Goal: Task Accomplishment & Management: Manage account settings

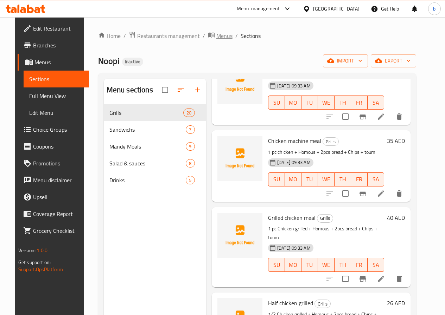
click at [222, 34] on span "Menus" at bounding box center [224, 36] width 16 height 8
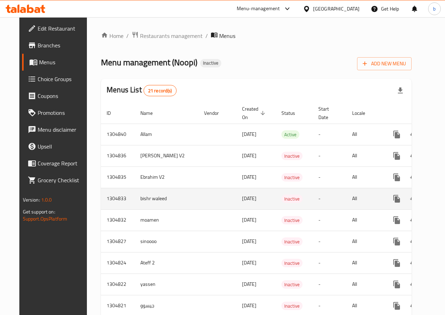
click at [444, 197] on icon "enhanced table" at bounding box center [447, 199] width 6 height 6
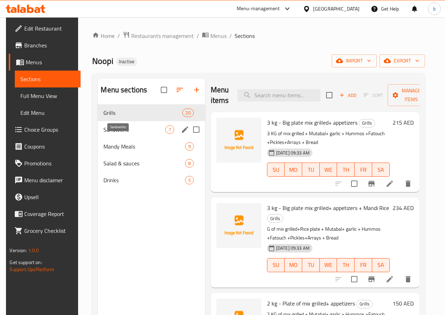
click at [117, 134] on span "Sandwichs" at bounding box center [134, 130] width 62 height 8
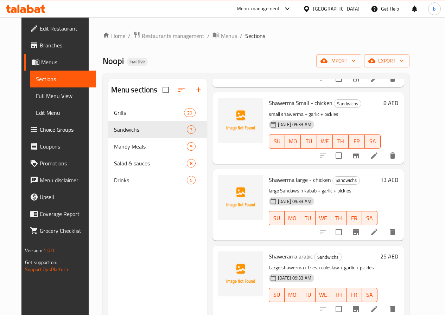
scroll to position [250, 0]
click at [397, 234] on icon "delete" at bounding box center [392, 232] width 8 height 8
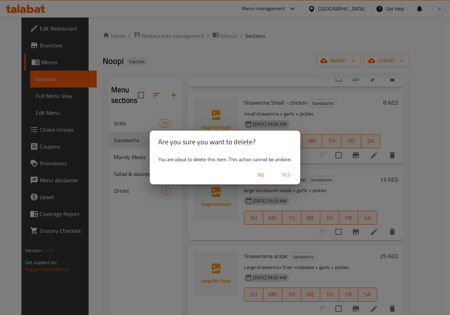
click at [283, 178] on span "Yes" at bounding box center [286, 175] width 17 height 9
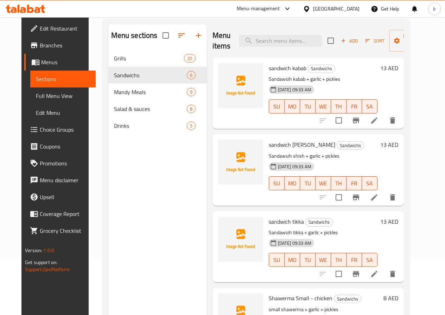
scroll to position [0, 0]
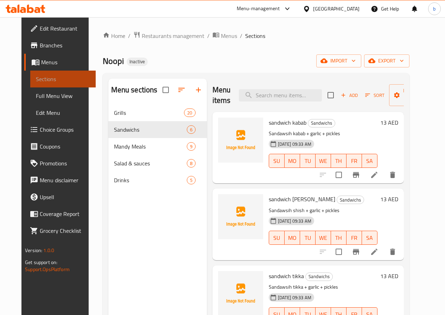
click at [51, 81] on span "Sections" at bounding box center [63, 79] width 54 height 8
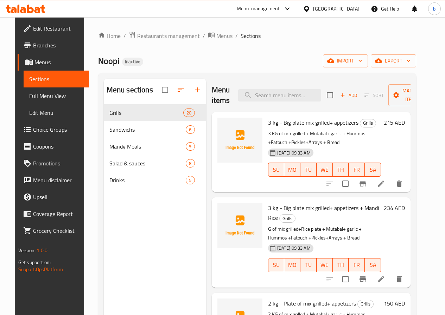
click at [34, 60] on span "Menus" at bounding box center [58, 62] width 49 height 8
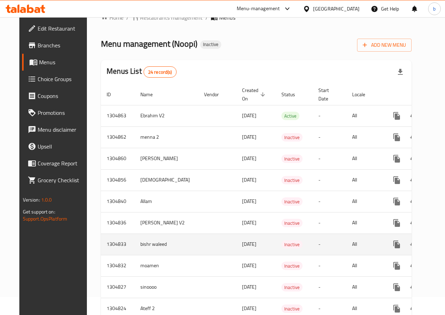
scroll to position [35, 0]
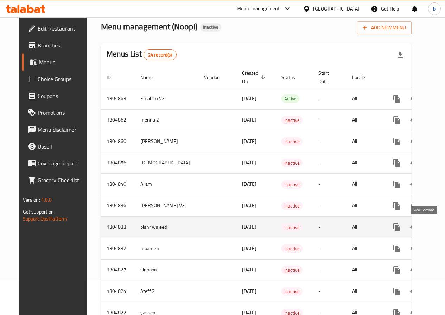
click at [443, 225] on icon "enhanced table" at bounding box center [447, 227] width 8 height 8
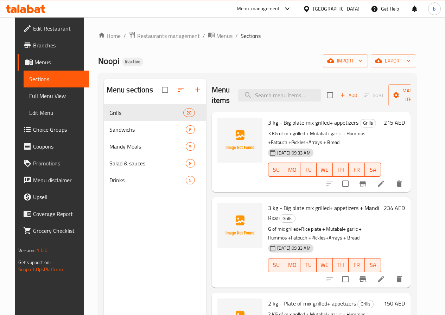
scroll to position [35, 0]
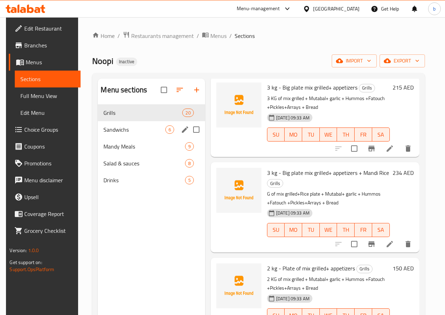
click at [106, 134] on span "Sandwichs" at bounding box center [134, 130] width 62 height 8
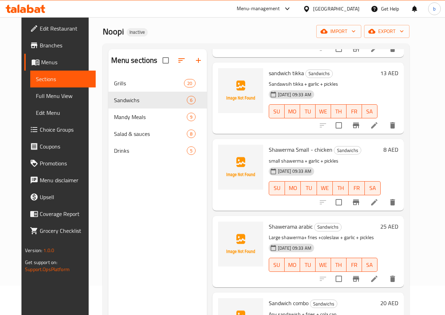
scroll to position [70, 0]
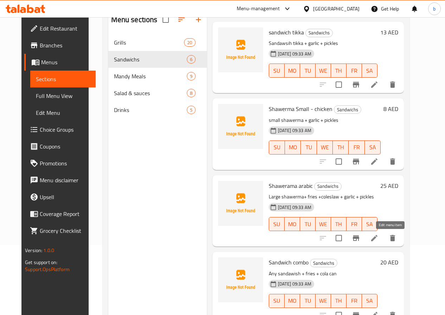
click at [378, 234] on icon at bounding box center [374, 238] width 8 height 8
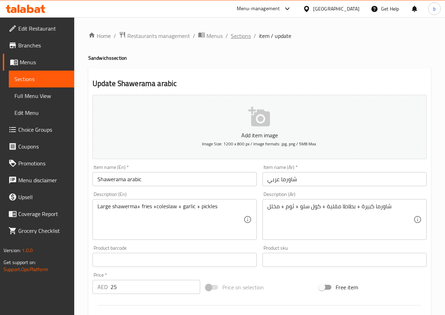
click at [237, 37] on span "Sections" at bounding box center [241, 36] width 20 height 8
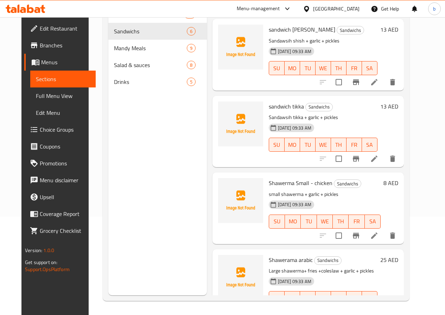
scroll to position [68, 0]
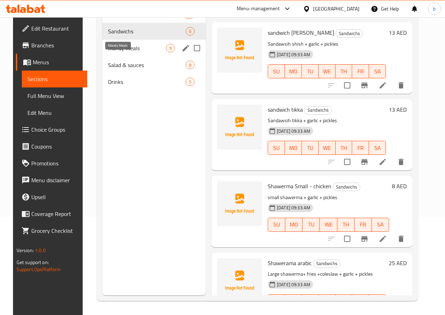
click at [119, 52] on span "Mandy Meals" at bounding box center [137, 48] width 58 height 8
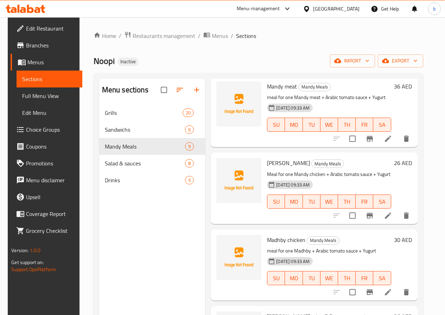
scroll to position [70, 0]
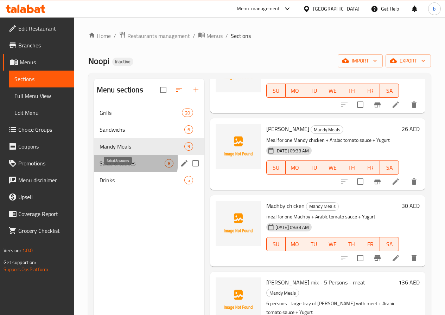
click at [110, 168] on span "Salad & sauces" at bounding box center [132, 163] width 65 height 8
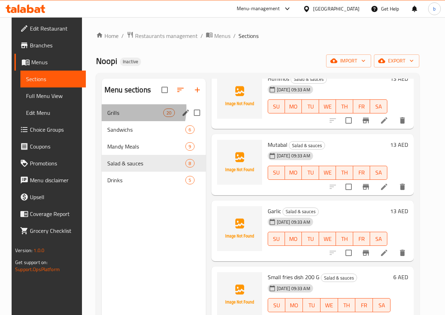
click at [113, 117] on span "Grills" at bounding box center [135, 113] width 56 height 8
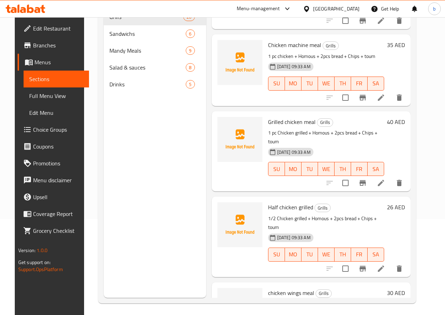
scroll to position [98, 0]
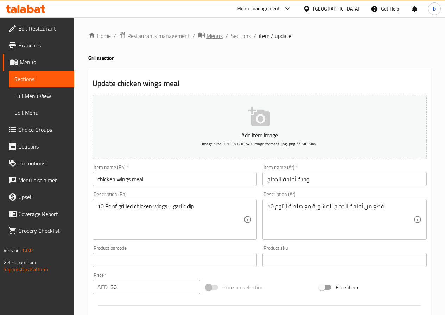
click at [210, 37] on span "Menus" at bounding box center [214, 36] width 16 height 8
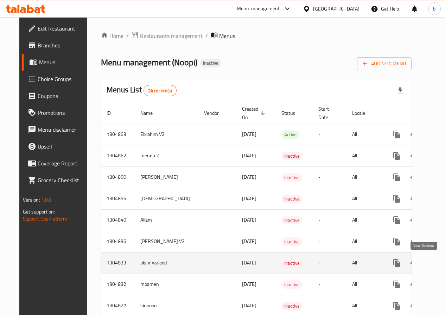
click at [439, 268] on link "enhanced table" at bounding box center [447, 263] width 17 height 17
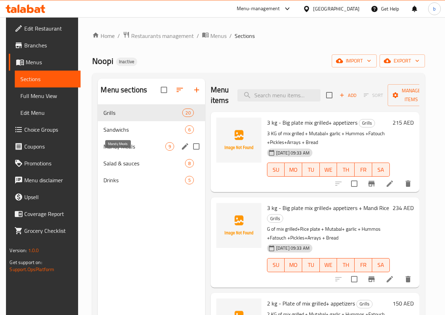
click at [118, 151] on span "Mandy Meals" at bounding box center [134, 146] width 62 height 8
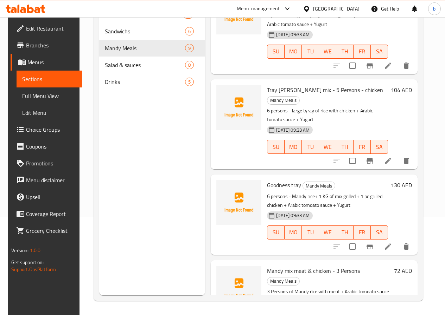
scroll to position [255, 0]
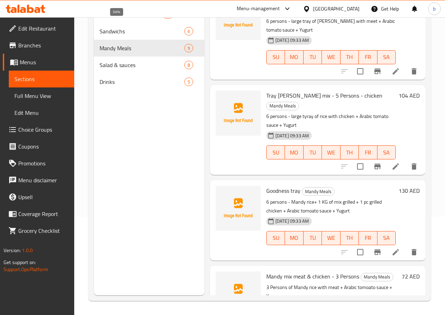
click at [108, 19] on span "Grills" at bounding box center [131, 14] width 63 height 8
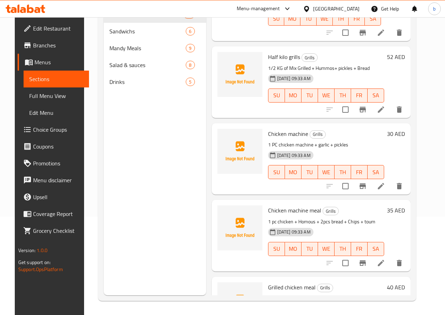
scroll to position [1337, 0]
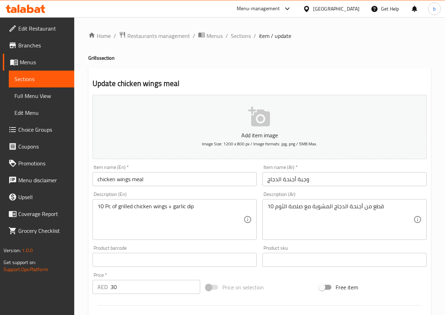
click at [19, 75] on span "Sections" at bounding box center [41, 79] width 54 height 8
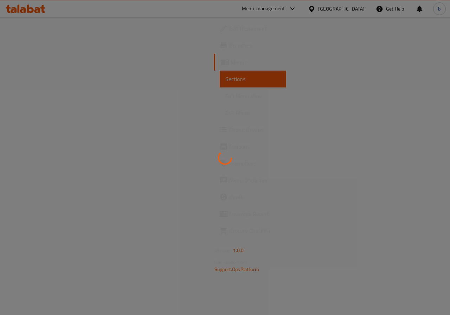
click at [231, 59] on span "Menus" at bounding box center [256, 62] width 50 height 8
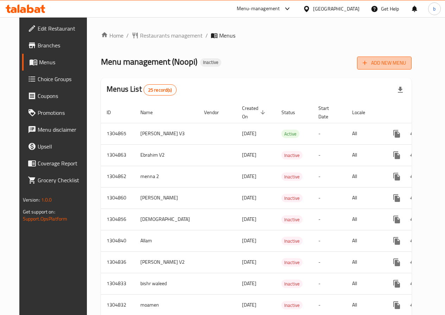
click at [406, 62] on span "Add New Menu" at bounding box center [384, 63] width 43 height 9
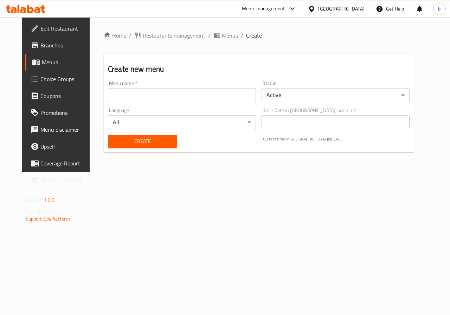
click at [153, 101] on input "text" at bounding box center [182, 95] width 148 height 14
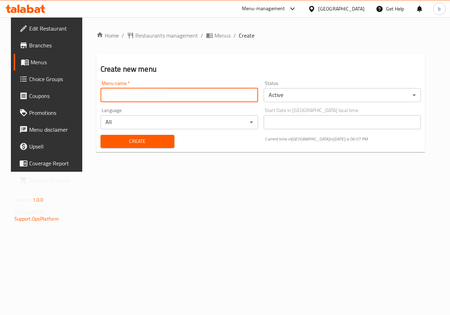
type input "bishr waleed"
click at [156, 139] on span "Create" at bounding box center [137, 141] width 63 height 9
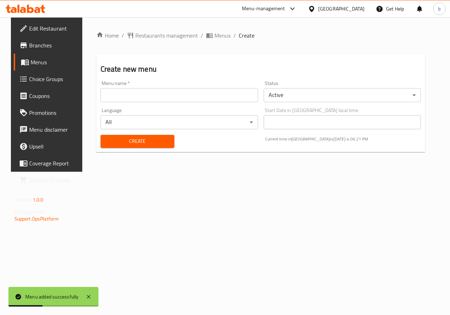
click at [34, 61] on span "Menus" at bounding box center [56, 62] width 50 height 8
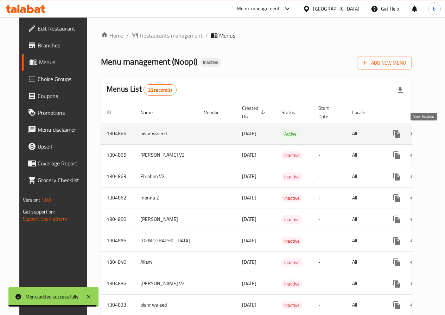
click at [443, 134] on icon "enhanced table" at bounding box center [447, 134] width 8 height 8
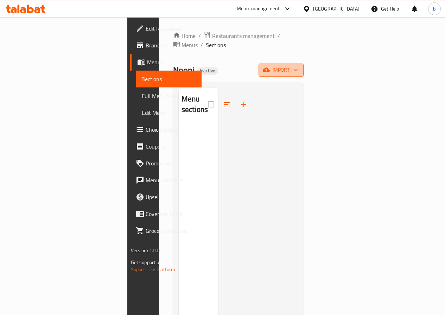
click at [304, 65] on button "import" at bounding box center [280, 70] width 45 height 13
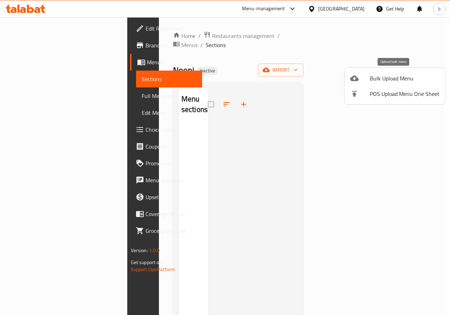
click at [386, 76] on span "Bulk Upload Menu" at bounding box center [405, 78] width 70 height 8
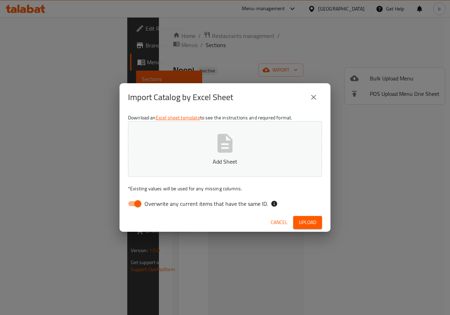
click at [139, 203] on input "Overwrite any current items that have the same ID." at bounding box center [138, 203] width 40 height 13
checkbox input "false"
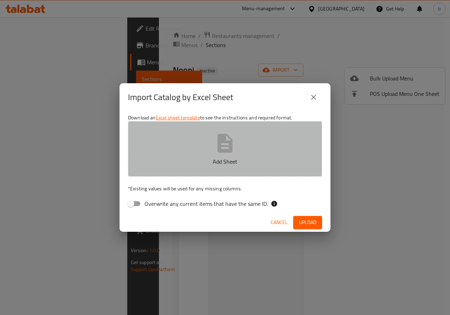
click at [229, 143] on icon "button" at bounding box center [225, 143] width 15 height 19
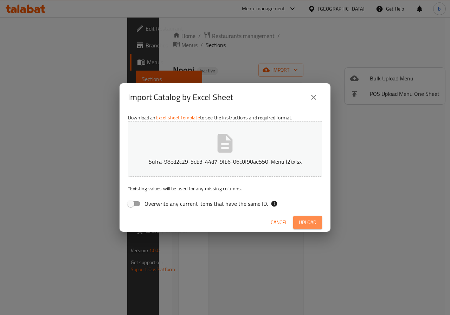
drag, startPoint x: 317, startPoint y: 221, endPoint x: 321, endPoint y: 221, distance: 3.9
click at [321, 221] on button "Upload" at bounding box center [307, 222] width 29 height 13
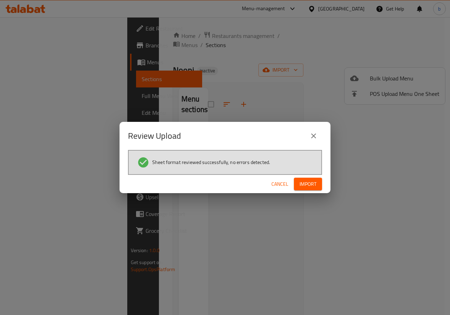
click at [309, 180] on span "Import" at bounding box center [308, 184] width 17 height 9
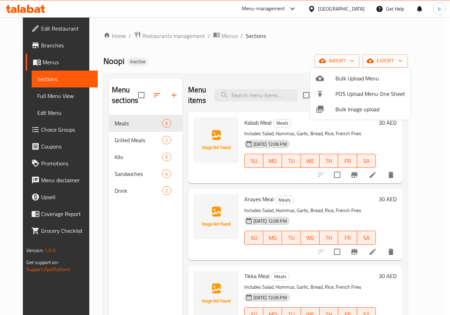
click at [104, 194] on div at bounding box center [225, 157] width 450 height 315
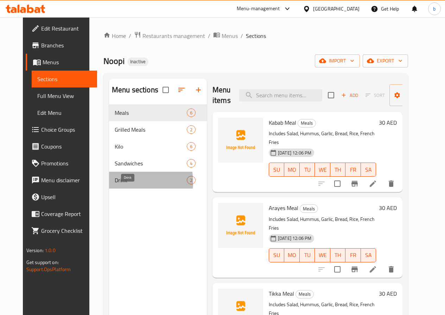
click at [115, 185] on span "Drink" at bounding box center [151, 180] width 72 height 8
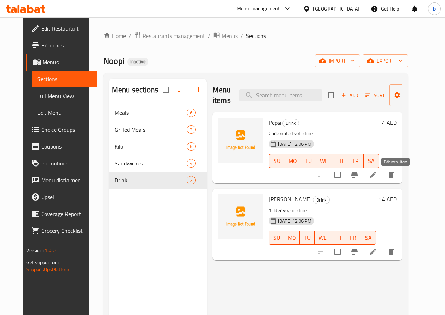
click at [377, 176] on icon at bounding box center [373, 175] width 8 height 8
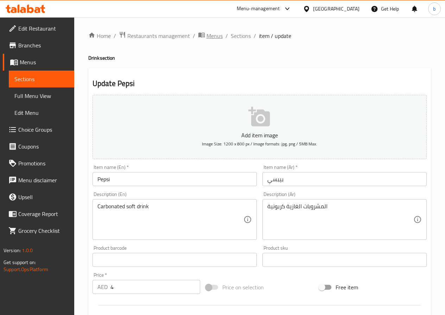
click at [217, 37] on span "Menus" at bounding box center [214, 36] width 16 height 8
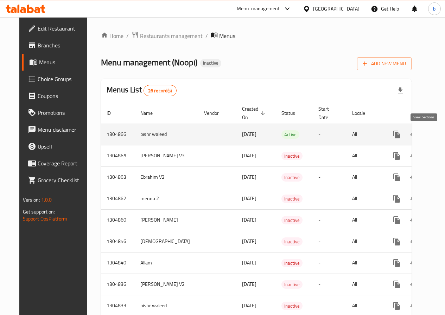
click at [443, 136] on icon "enhanced table" at bounding box center [447, 134] width 8 height 8
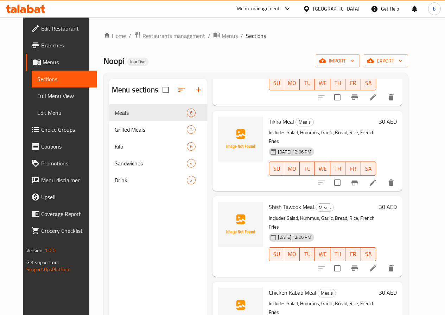
scroll to position [174, 0]
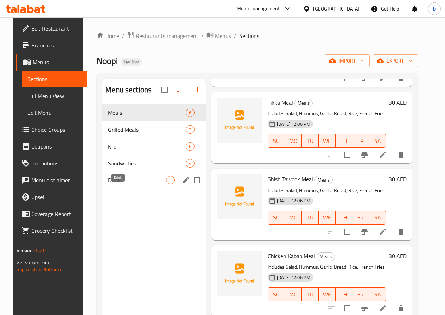
click at [110, 185] on span "Drink" at bounding box center [137, 180] width 58 height 8
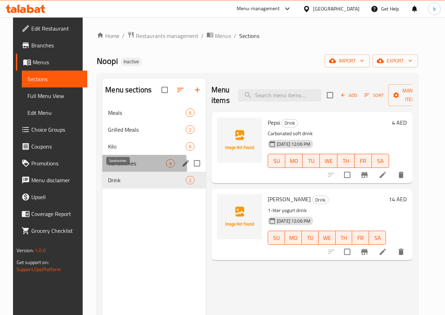
click at [120, 168] on span "Sandwiches" at bounding box center [137, 163] width 58 height 8
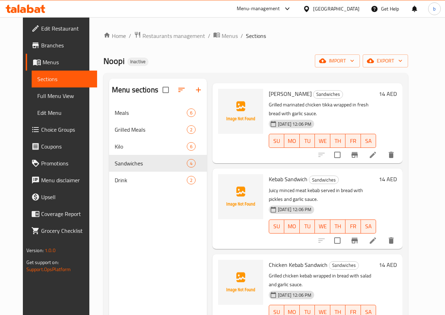
scroll to position [35, 0]
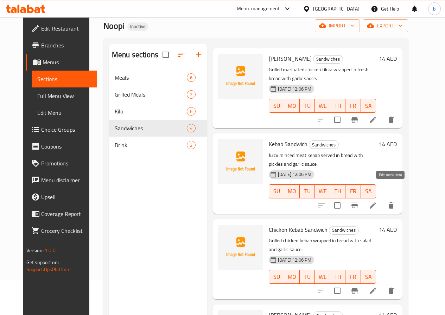
click at [377, 202] on icon at bounding box center [373, 206] width 8 height 8
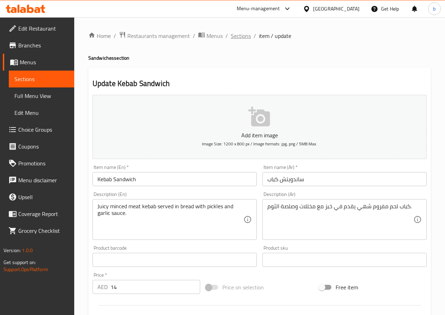
click at [232, 37] on span "Sections" at bounding box center [241, 36] width 20 height 8
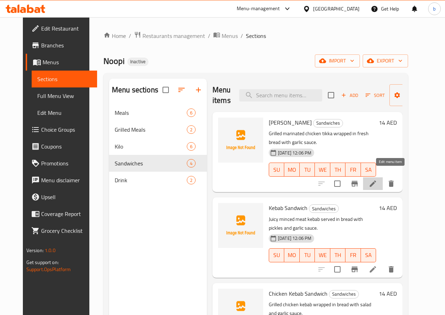
click at [376, 181] on icon at bounding box center [373, 184] width 6 height 6
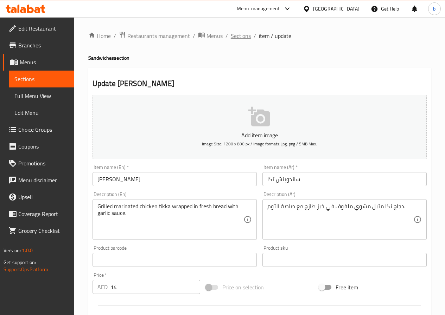
click at [237, 36] on span "Sections" at bounding box center [241, 36] width 20 height 8
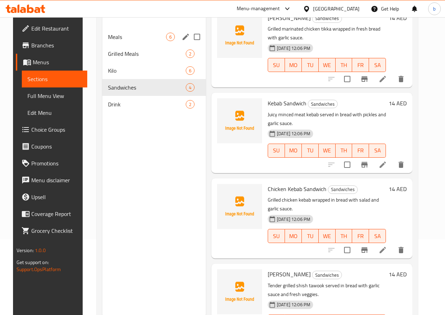
scroll to position [63, 0]
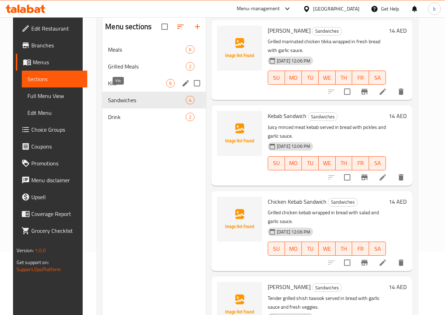
click at [116, 88] on span "Kilo" at bounding box center [137, 83] width 58 height 8
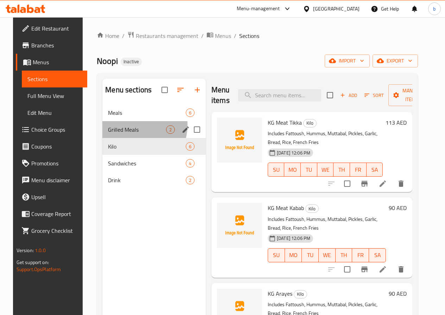
click at [121, 135] on div "Grilled Meals 2" at bounding box center [153, 129] width 103 height 17
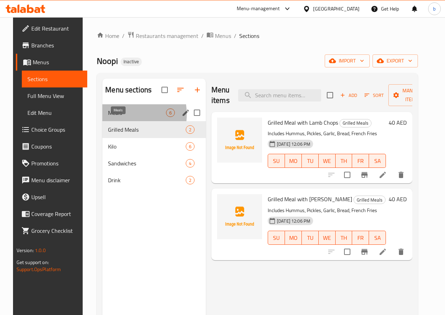
click at [112, 117] on span "Meals" at bounding box center [137, 113] width 58 height 8
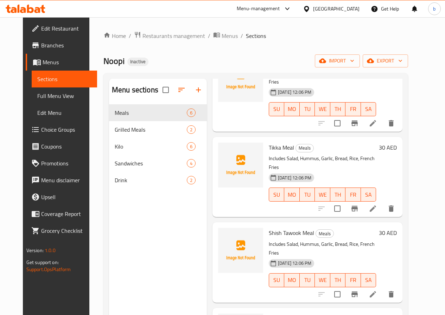
scroll to position [174, 0]
